Goal: Information Seeking & Learning: Learn about a topic

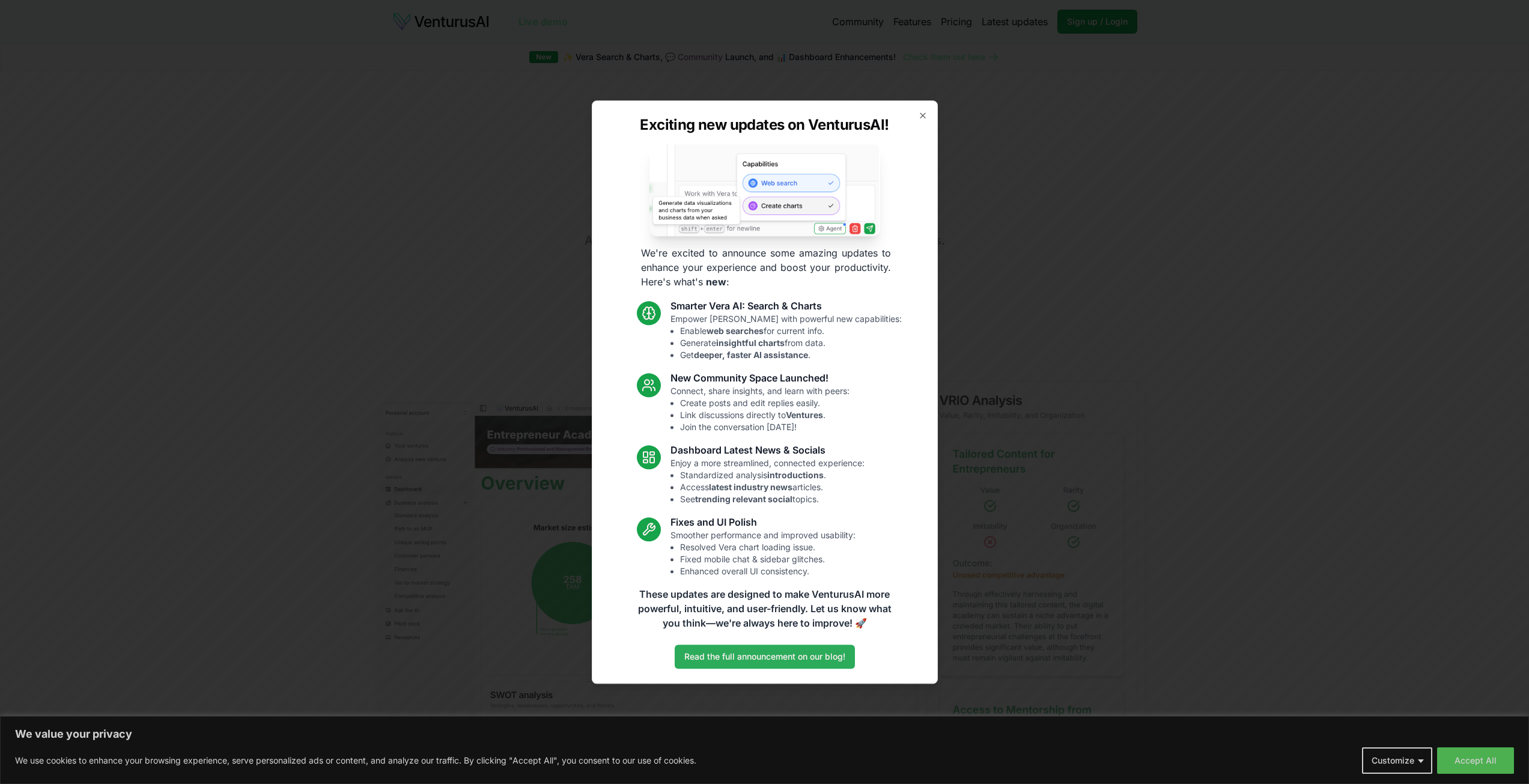
click at [799, 659] on link "Read the full announcement on our blog!" at bounding box center [764, 656] width 180 height 24
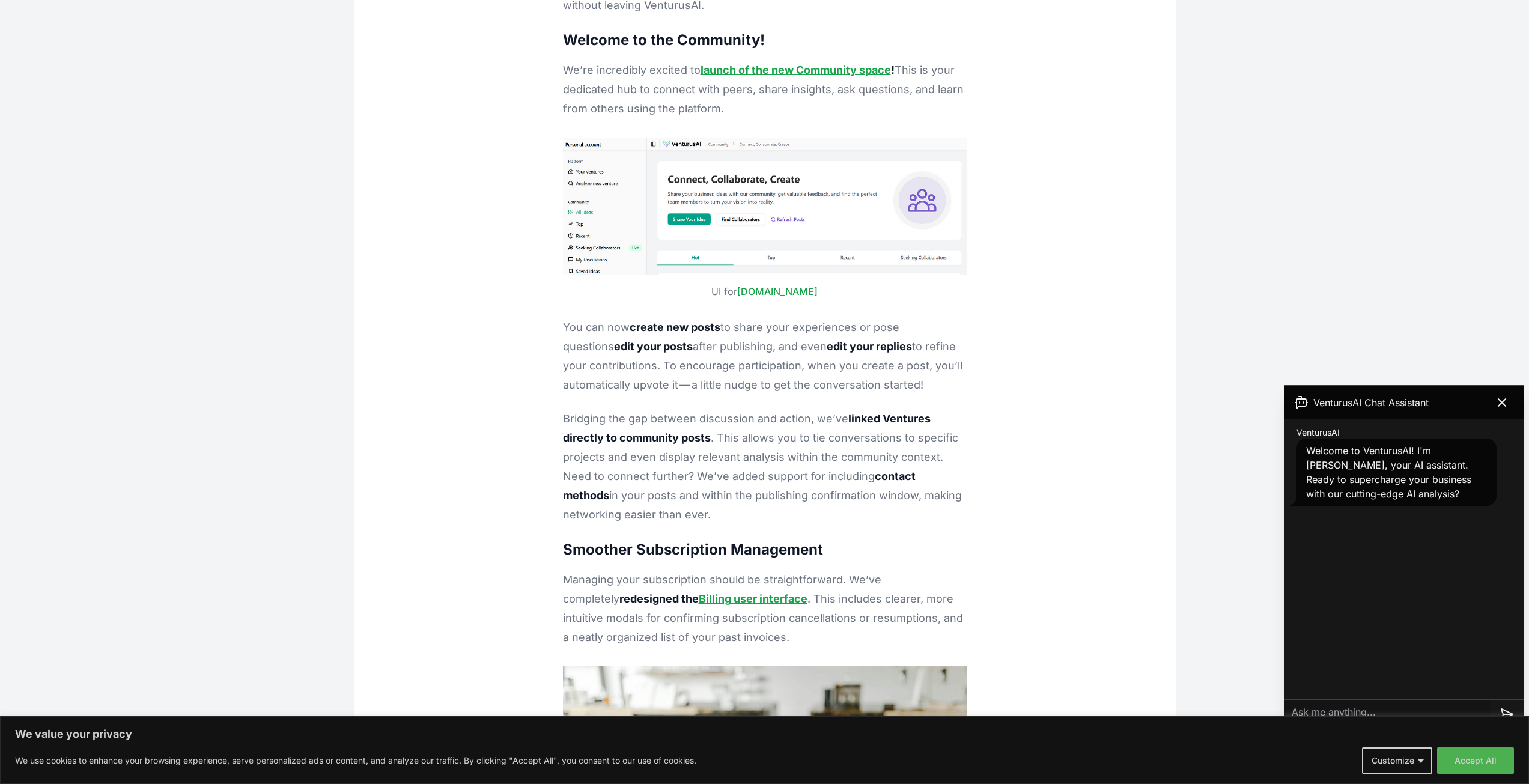
drag, startPoint x: 1058, startPoint y: 297, endPoint x: 1238, endPoint y: 713, distance: 453.3
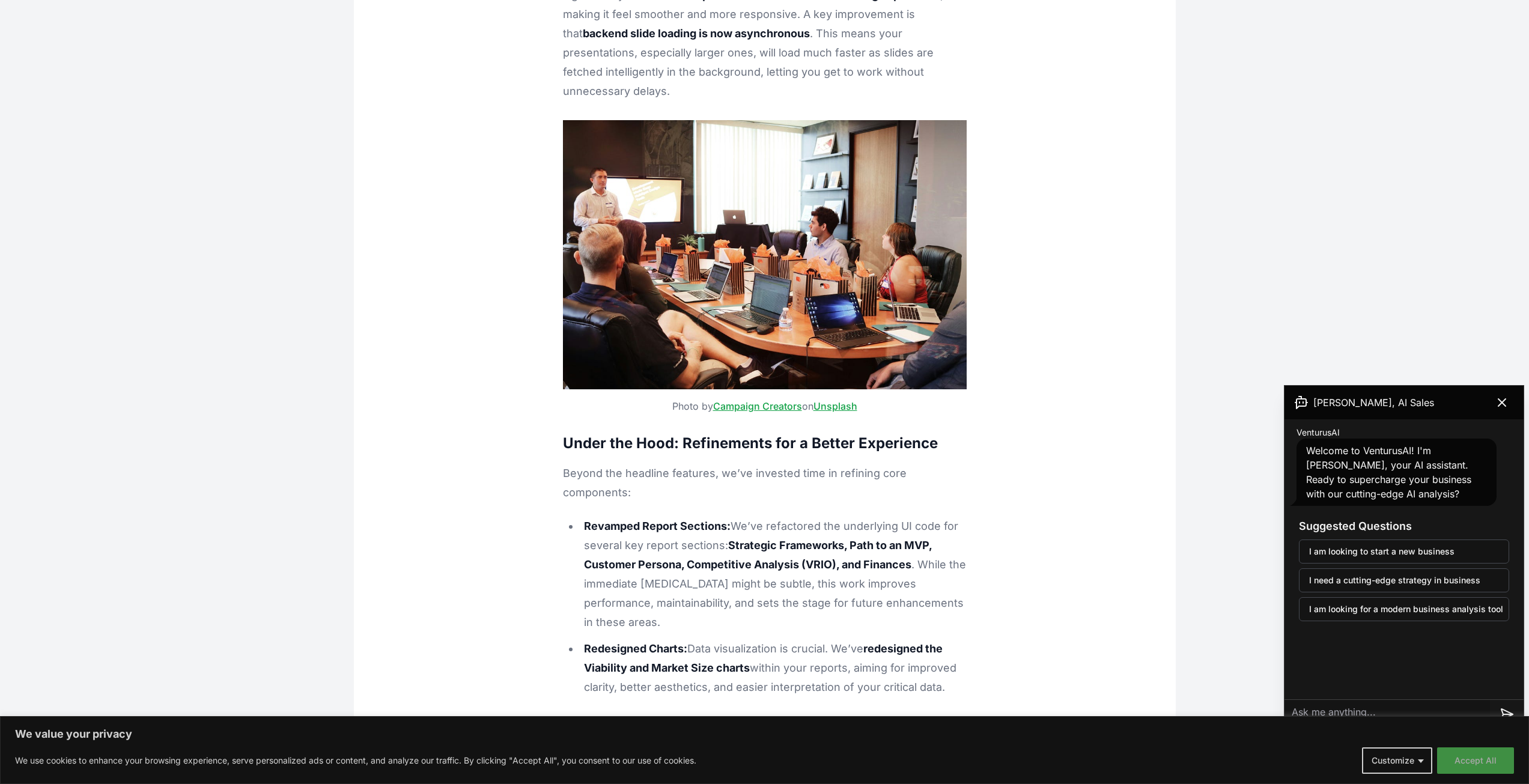
click at [1498, 763] on button "Accept All" at bounding box center [1475, 761] width 77 height 27
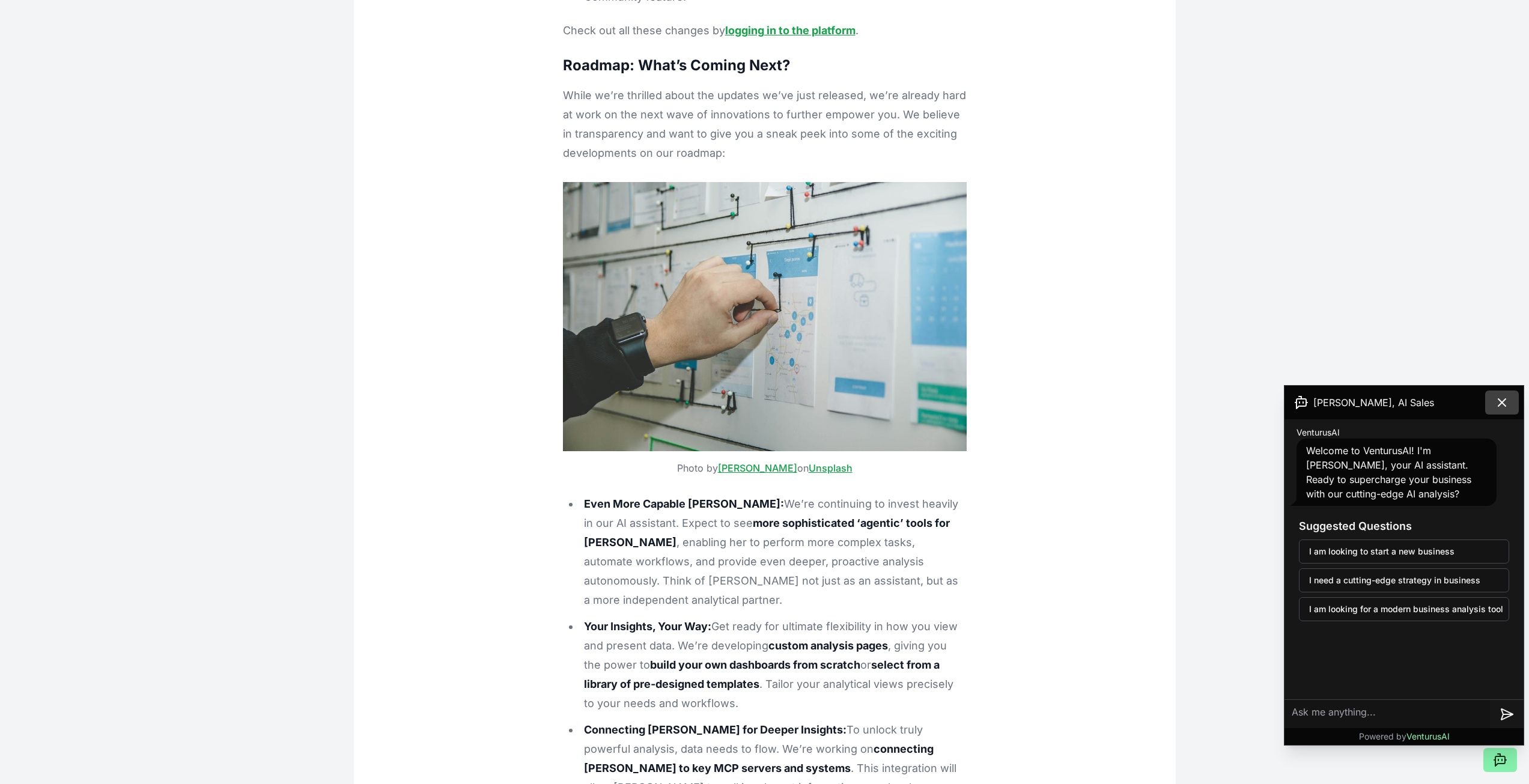
click at [1503, 405] on icon at bounding box center [1502, 403] width 14 height 14
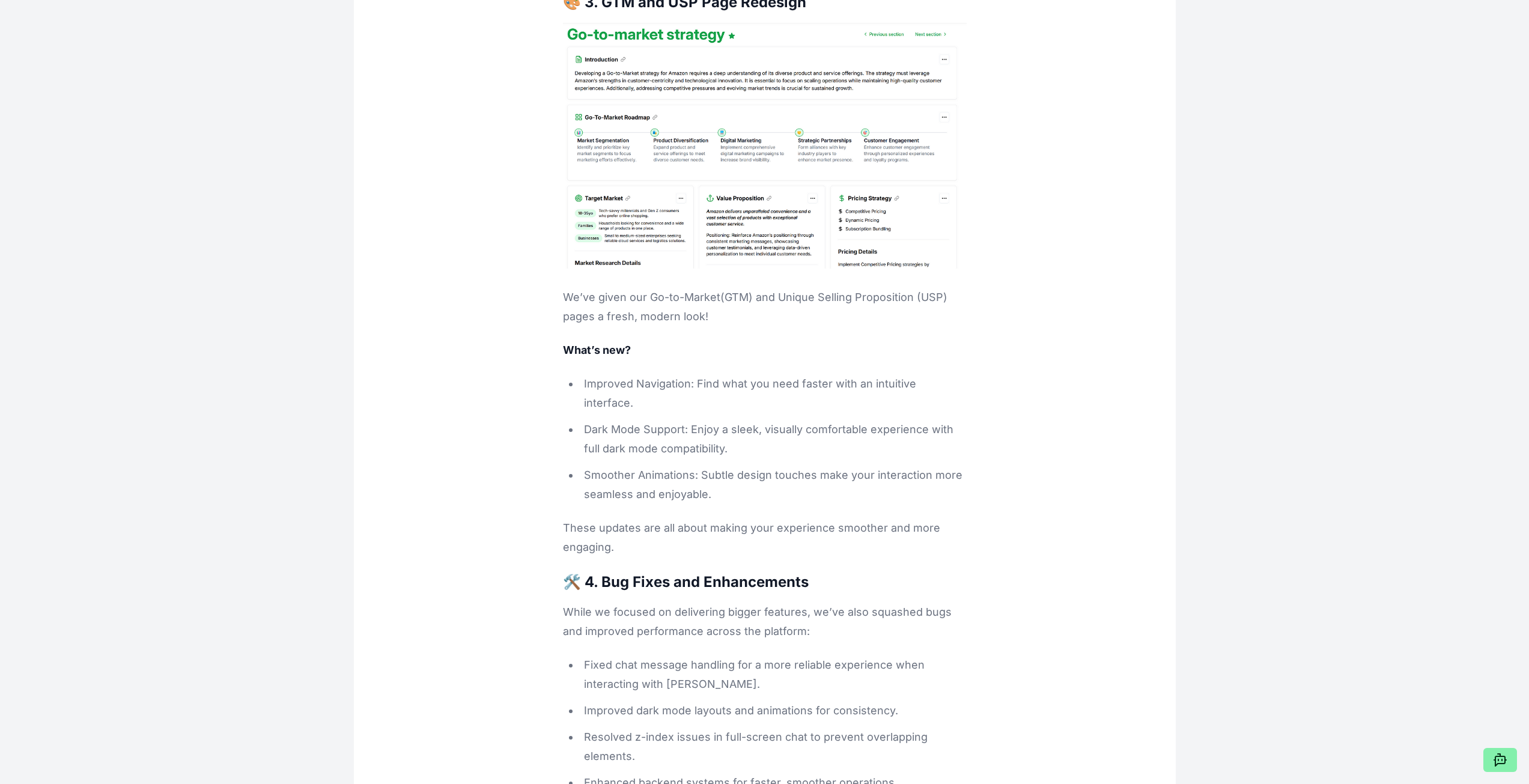
drag, startPoint x: 1227, startPoint y: 745, endPoint x: 1201, endPoint y: 752, distance: 26.9
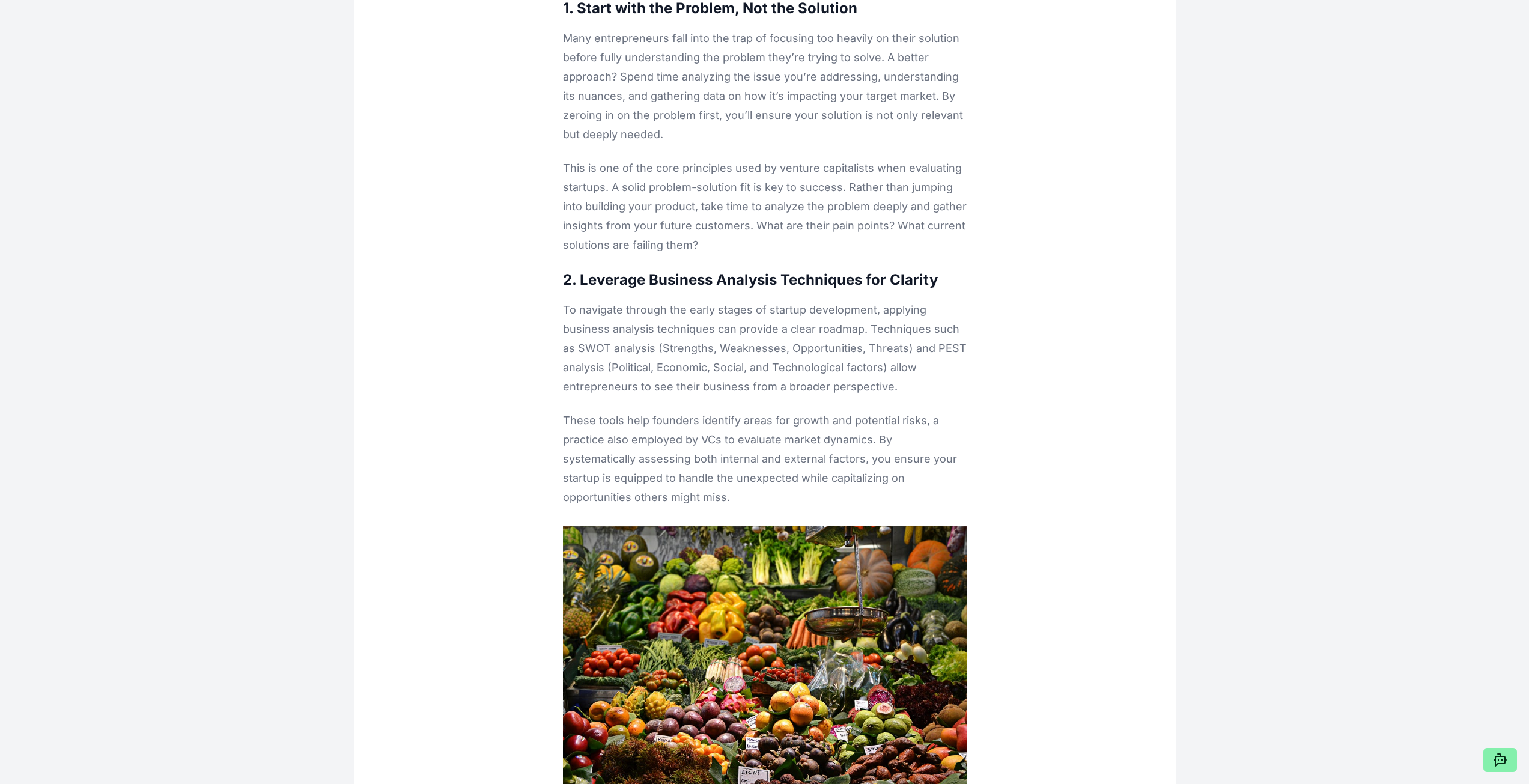
drag, startPoint x: 1100, startPoint y: 415, endPoint x: 1138, endPoint y: 717, distance: 304.4
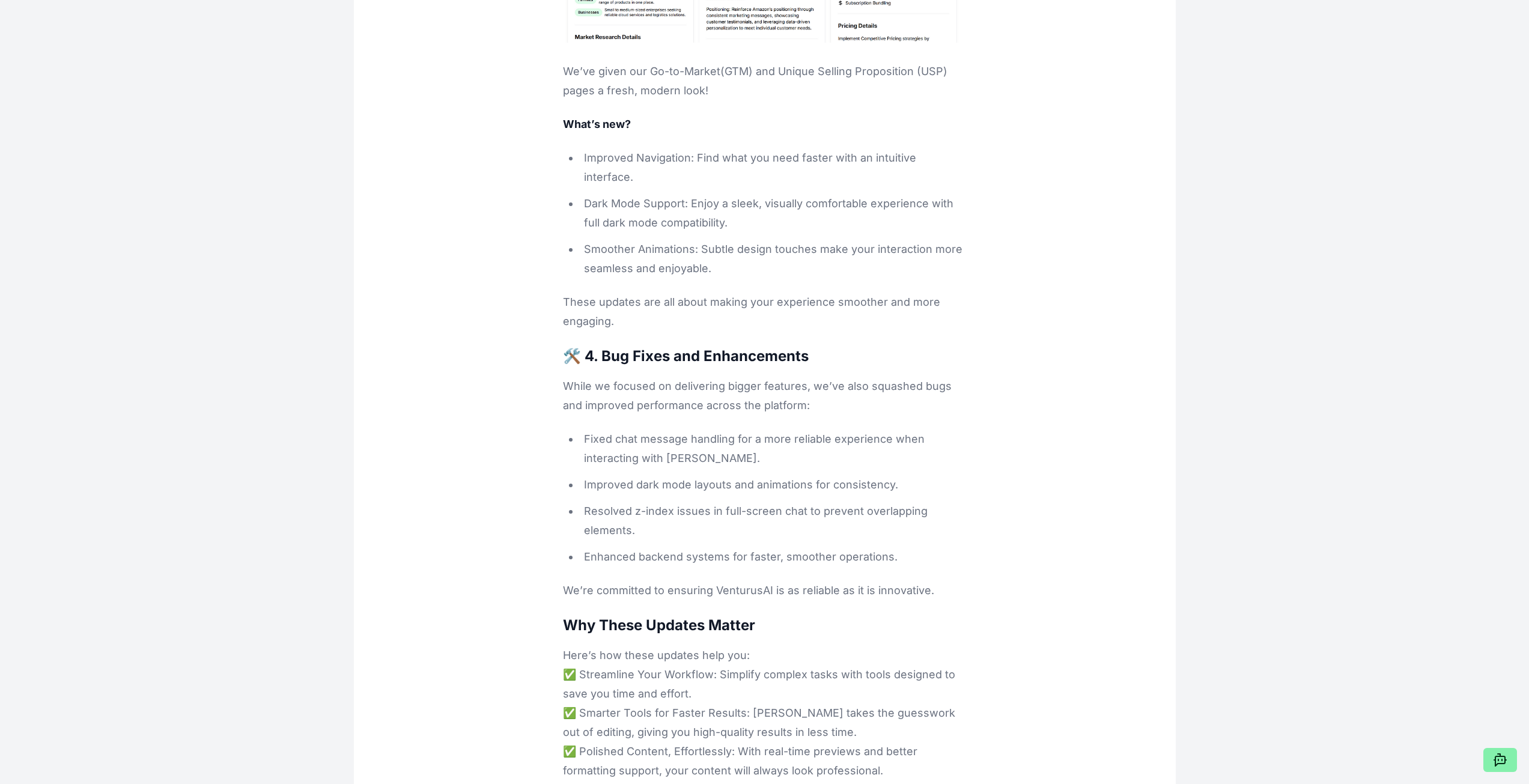
scroll to position [8297, 0]
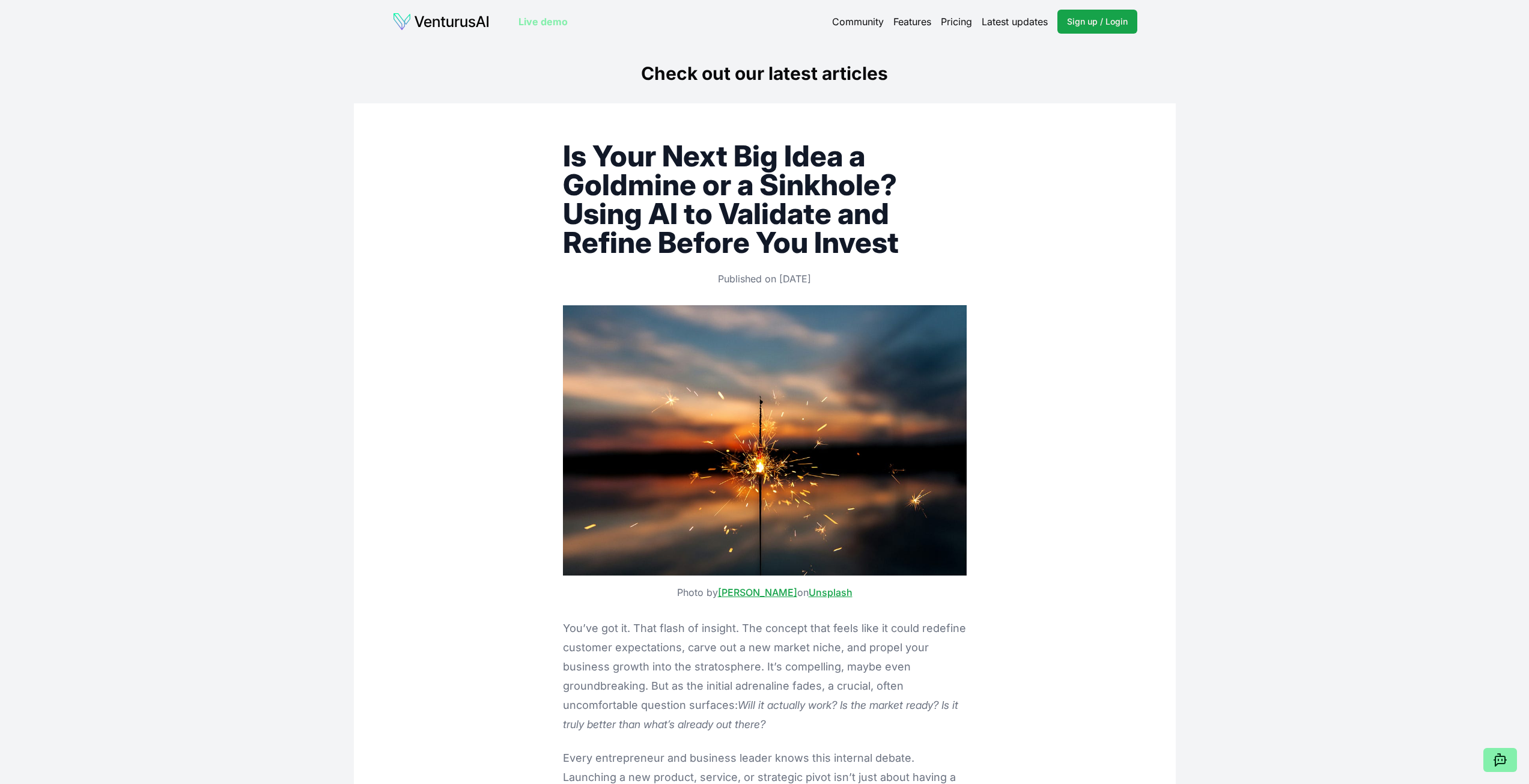
drag, startPoint x: 1166, startPoint y: 634, endPoint x: 1041, endPoint y: 154, distance: 496.0
click at [961, 24] on link "Pricing" at bounding box center [956, 21] width 31 height 14
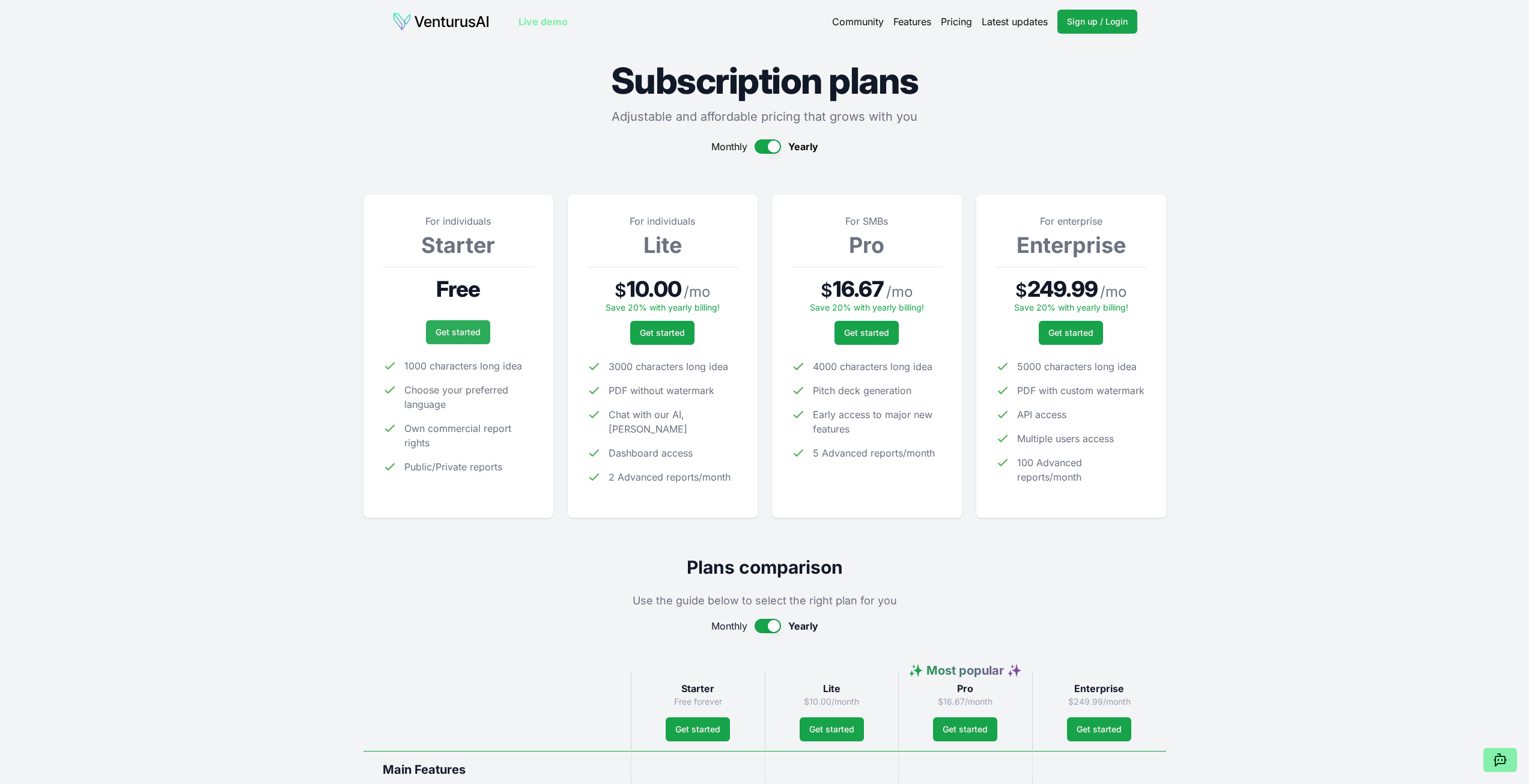
click at [486, 336] on link "Get started" at bounding box center [458, 332] width 64 height 24
